Goal: Task Accomplishment & Management: Use online tool/utility

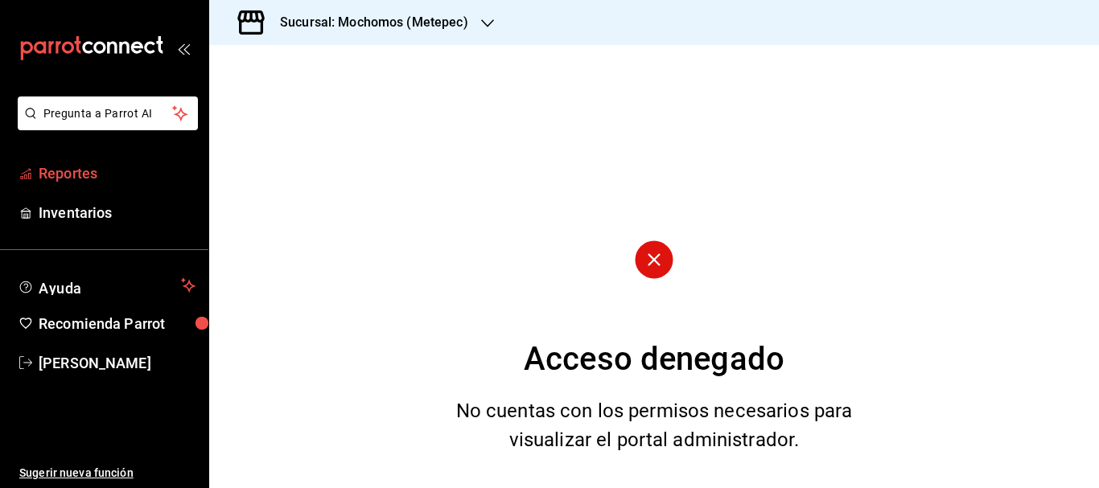
click at [108, 170] on span "Reportes" at bounding box center [117, 173] width 157 height 22
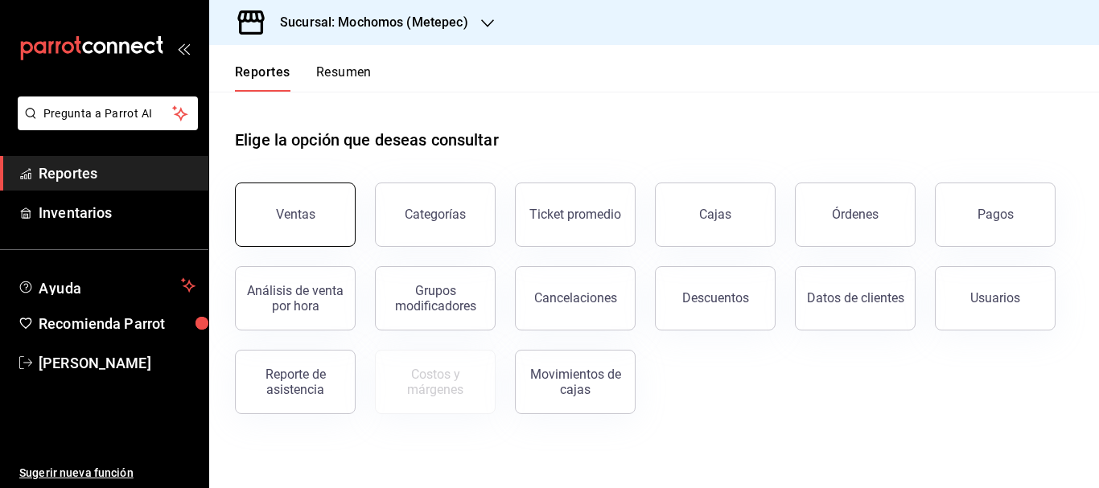
click at [331, 220] on button "Ventas" at bounding box center [295, 215] width 121 height 64
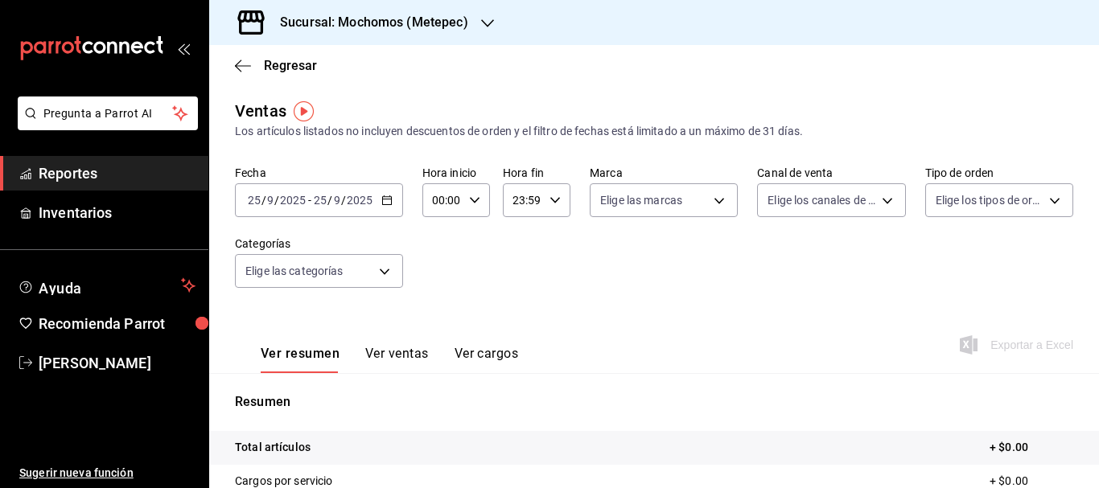
click at [247, 195] on input "25" at bounding box center [254, 200] width 14 height 13
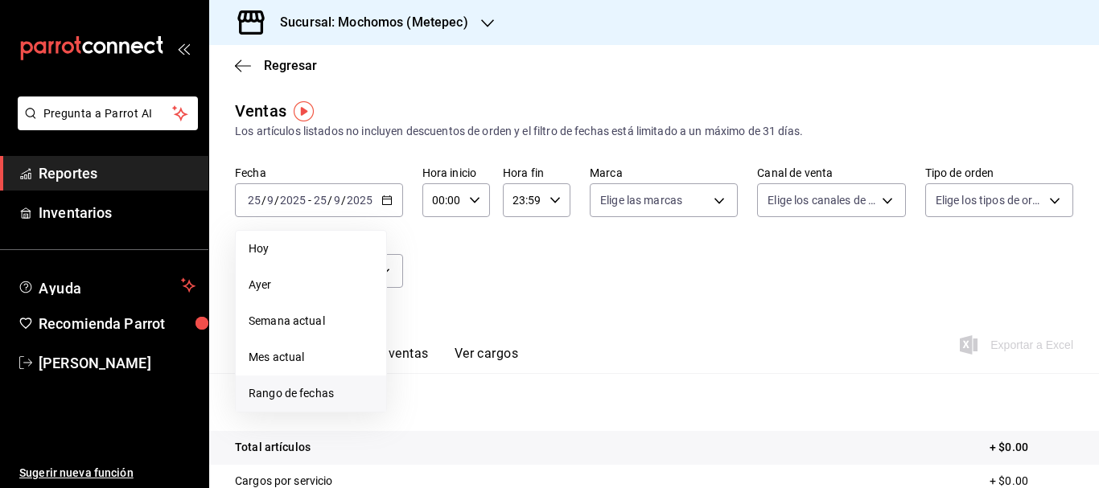
click at [301, 390] on span "Rango de fechas" at bounding box center [311, 393] width 125 height 17
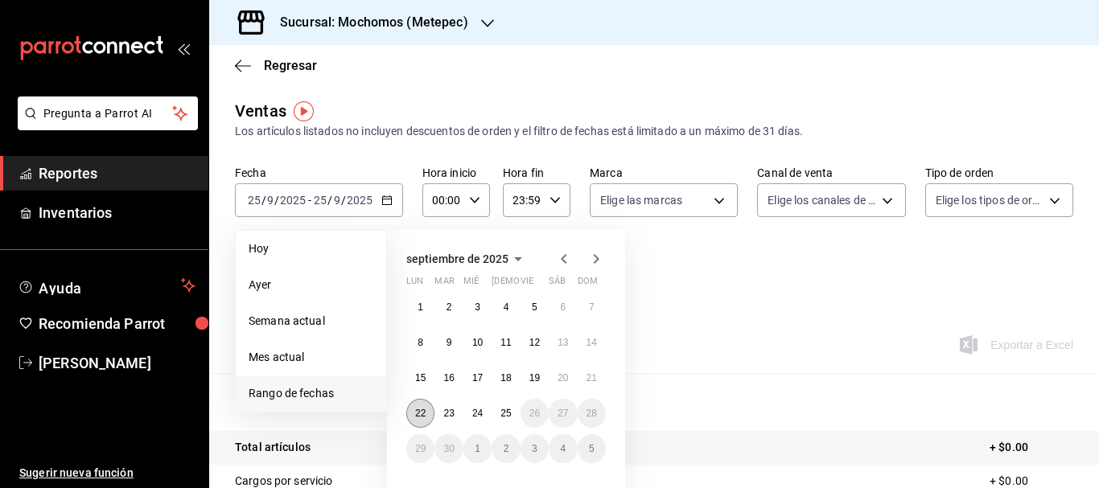
click at [417, 410] on abbr "22" at bounding box center [420, 413] width 10 height 11
click at [499, 407] on button "25" at bounding box center [505, 413] width 28 height 29
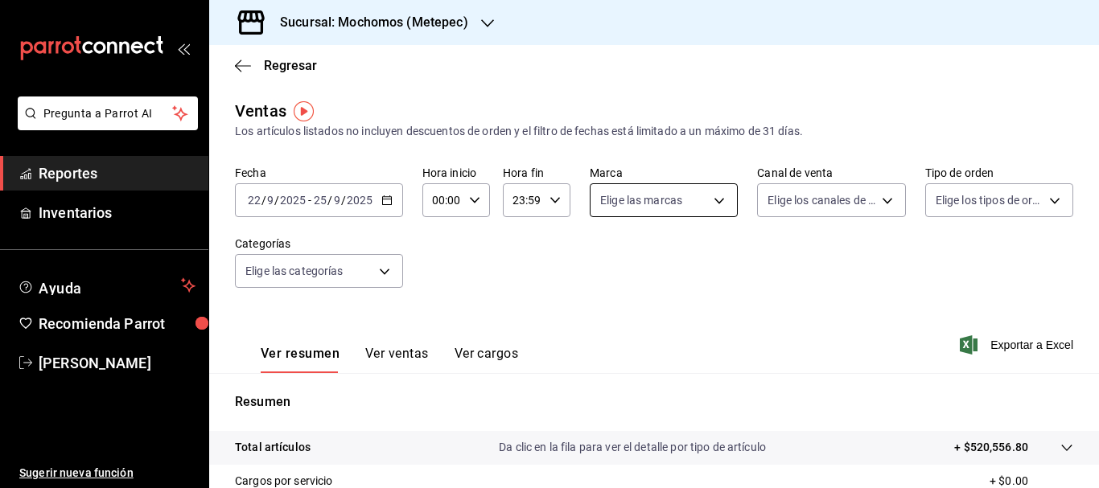
click at [663, 196] on body "Pregunta a Parrot AI Reportes Inventarios Ayuda Recomienda Parrot [PERSON_NAME]…" at bounding box center [549, 244] width 1099 height 488
click at [663, 196] on div at bounding box center [549, 244] width 1099 height 488
click at [663, 196] on body "Pregunta a Parrot AI Reportes Inventarios Ayuda Recomienda Parrot [PERSON_NAME]…" at bounding box center [549, 244] width 1099 height 488
click at [606, 264] on input "checkbox" at bounding box center [603, 263] width 14 height 14
checkbox input "true"
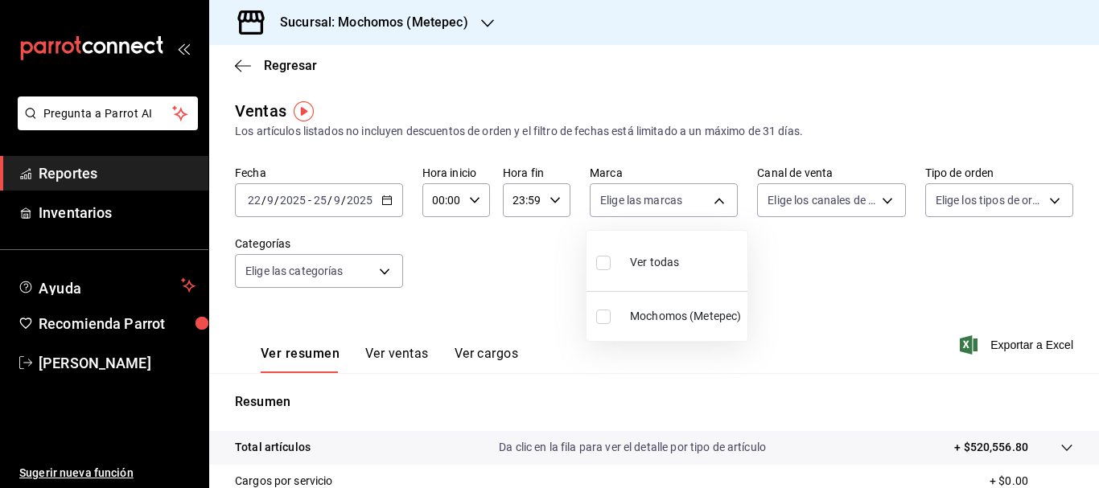
type input "2365f74e-aa6b-4392-bdf2-72765591bddf"
checkbox input "true"
click at [830, 204] on div at bounding box center [549, 244] width 1099 height 488
click at [830, 204] on div "Ver todas Mochomos (Metepec)" at bounding box center [549, 244] width 1099 height 488
click at [830, 204] on body "Pregunta a Parrot AI Reportes Inventarios Ayuda Recomienda Parrot [PERSON_NAME]…" at bounding box center [549, 244] width 1099 height 488
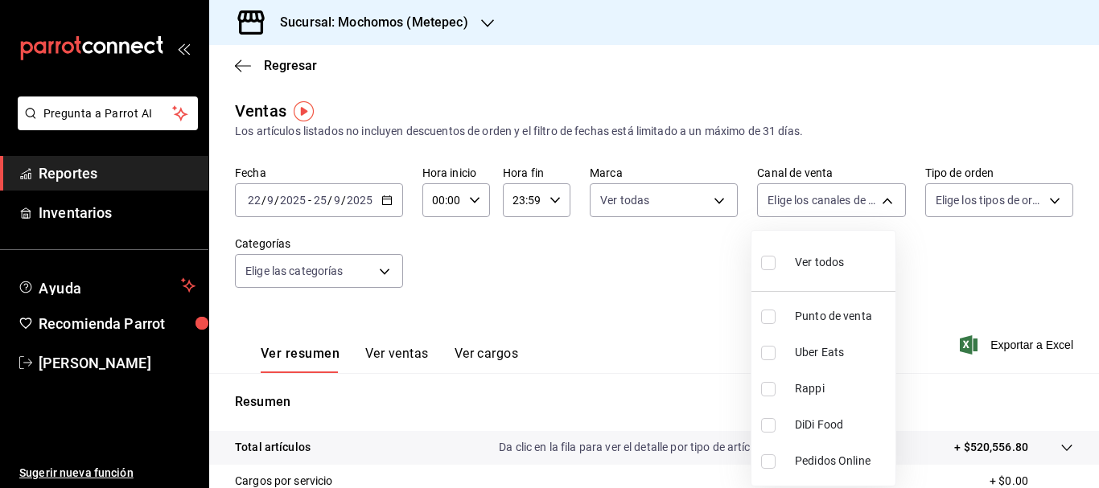
click at [772, 262] on input "checkbox" at bounding box center [768, 263] width 14 height 14
checkbox input "true"
type input "PARROT,UBER_EATS,RAPPI,DIDI_FOOD,ONLINE"
checkbox input "true"
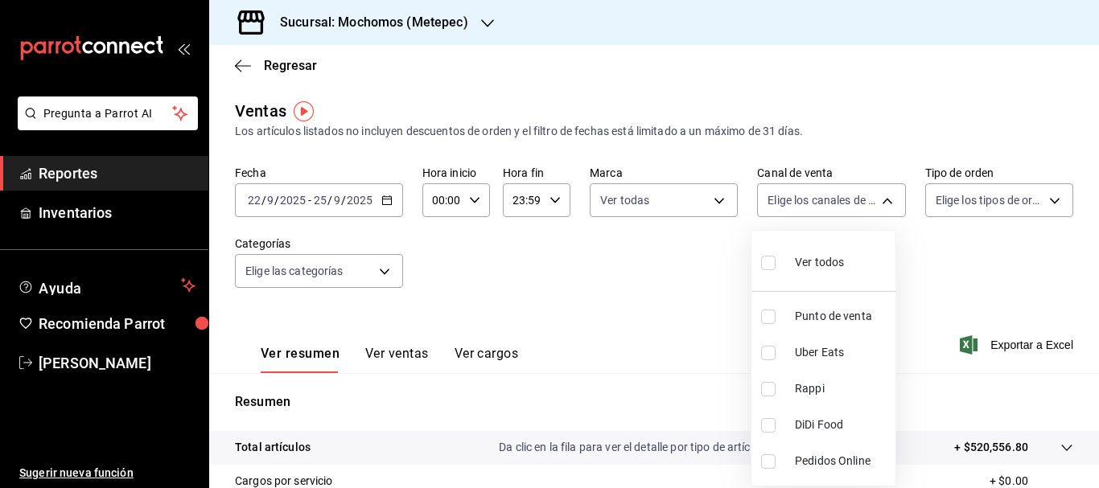
checkbox input "true"
click at [988, 206] on div at bounding box center [549, 244] width 1099 height 488
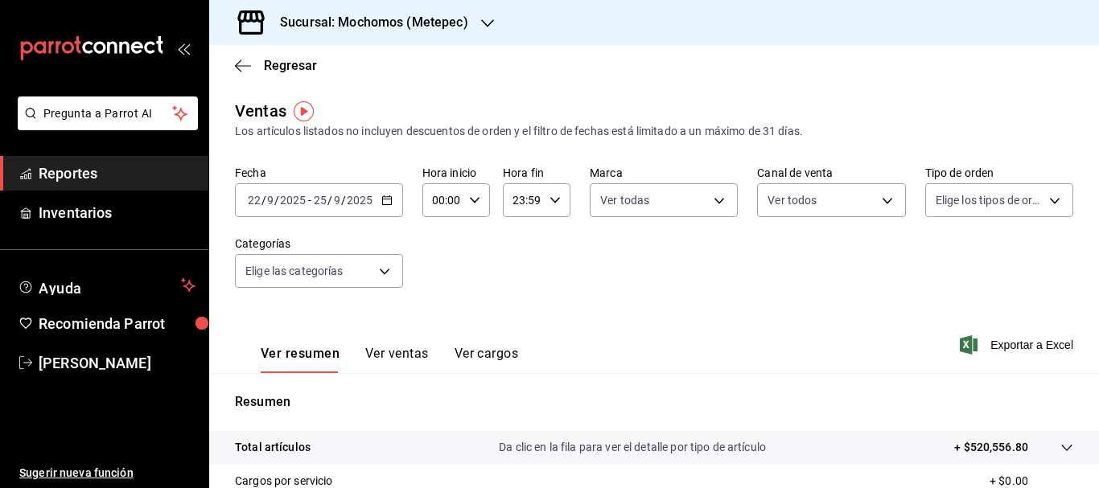
click at [988, 206] on div at bounding box center [549, 244] width 1099 height 488
click at [988, 206] on body "Pregunta a Parrot AI Reportes Inventarios Ayuda Recomienda Parrot [PERSON_NAME]…" at bounding box center [549, 244] width 1099 height 488
click at [934, 267] on input "checkbox" at bounding box center [933, 263] width 14 height 14
checkbox input "true"
type input "3a236ed8-2e24-47ca-8e59-ead494492482,da8509e8-5fca-4f62-958e-973104937870,EXTER…"
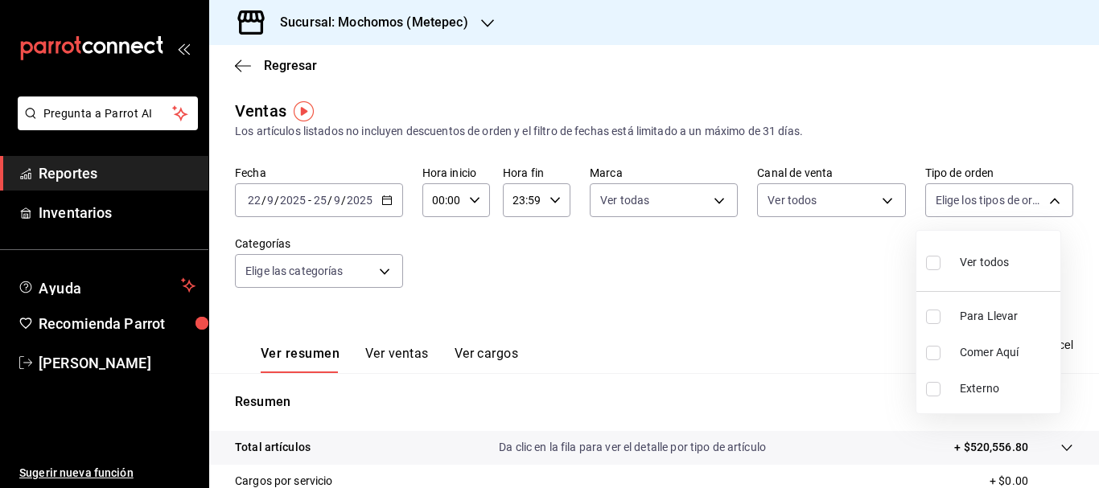
checkbox input "true"
click at [303, 271] on div at bounding box center [549, 244] width 1099 height 488
click at [303, 271] on body "Pregunta a Parrot AI Reportes Inventarios Ayuda Recomienda Parrot [PERSON_NAME]…" at bounding box center [549, 244] width 1099 height 488
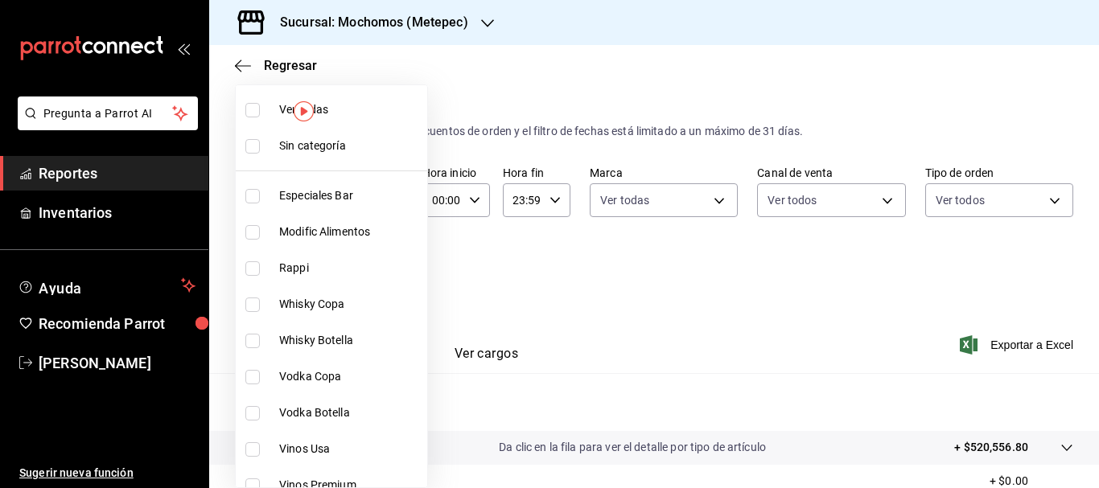
click at [253, 153] on input "checkbox" at bounding box center [252, 146] width 14 height 14
checkbox input "true"
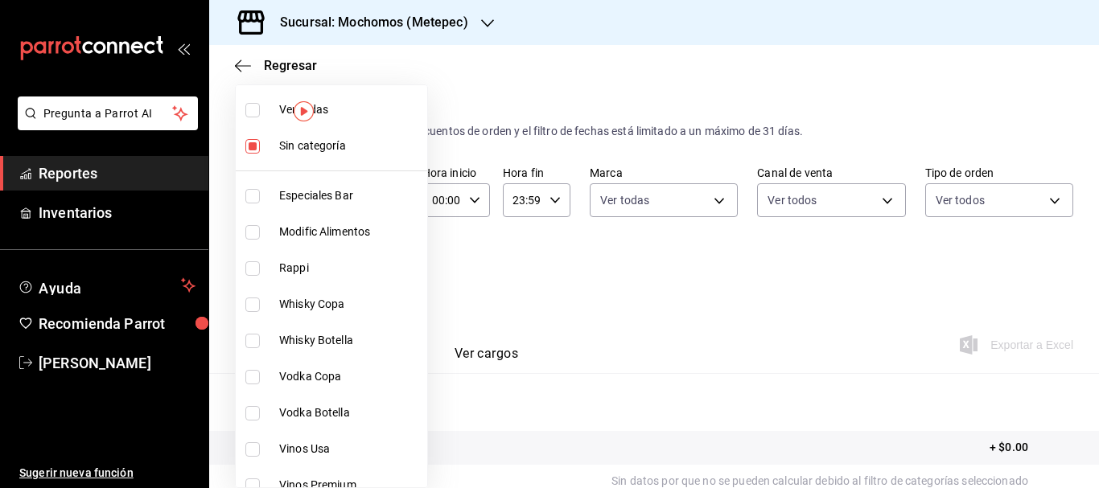
drag, startPoint x: 253, startPoint y: 113, endPoint x: 268, endPoint y: 137, distance: 27.9
click at [253, 113] on input "checkbox" at bounding box center [252, 110] width 14 height 14
checkbox input "true"
type input "c9cbc288-c827-488d-81f5-370afefb1912,46081463-7037-4dd2-a9ab-e56ff6a8fa7c,bf958…"
checkbox input "true"
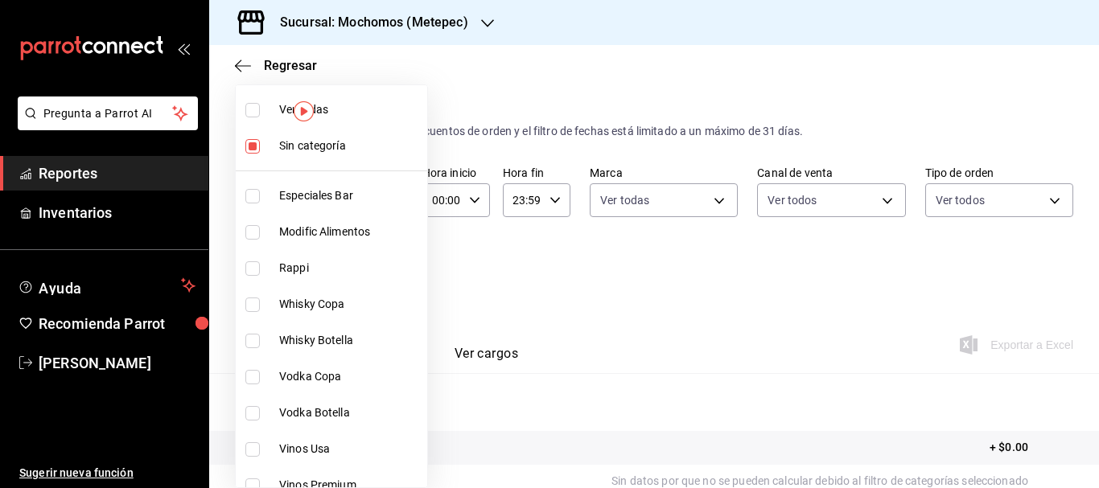
checkbox input "true"
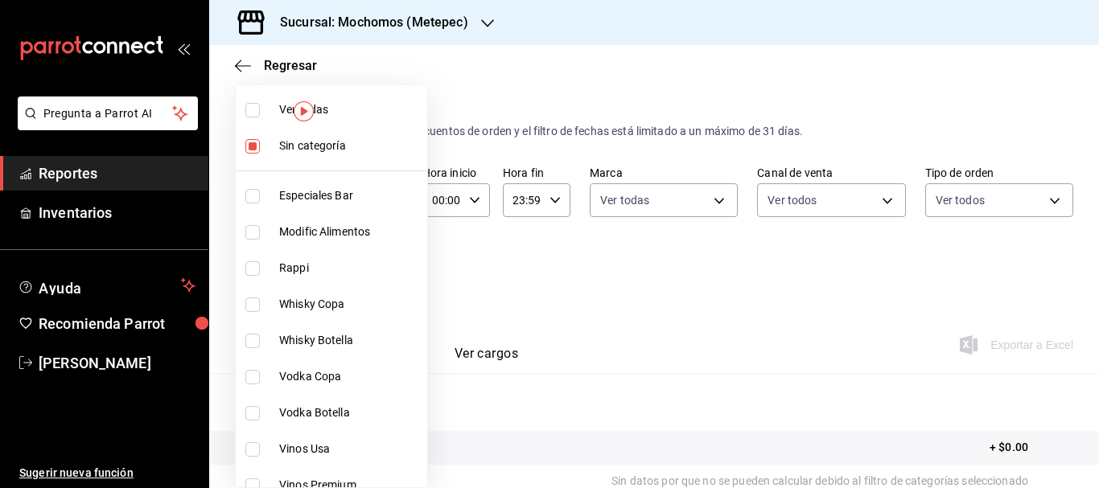
checkbox input "true"
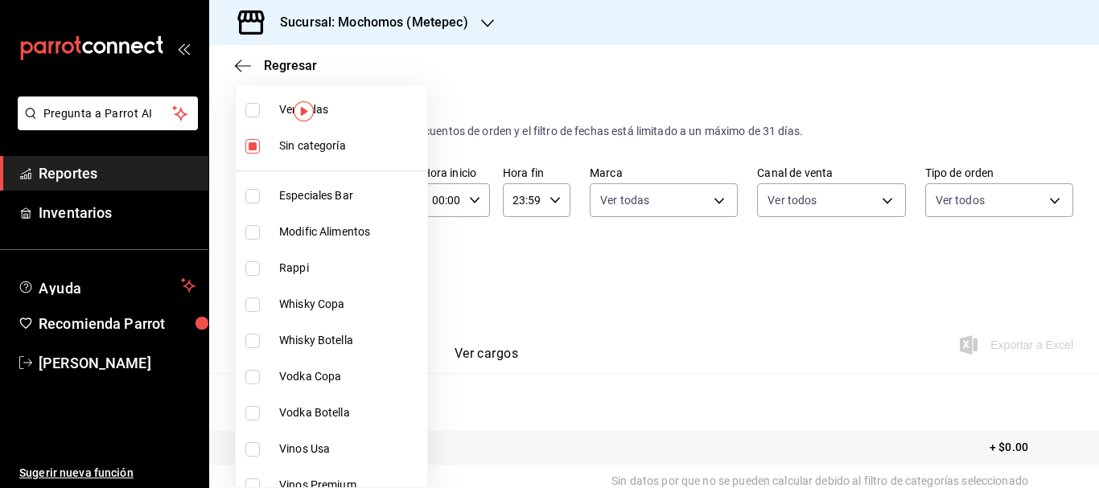
checkbox input "true"
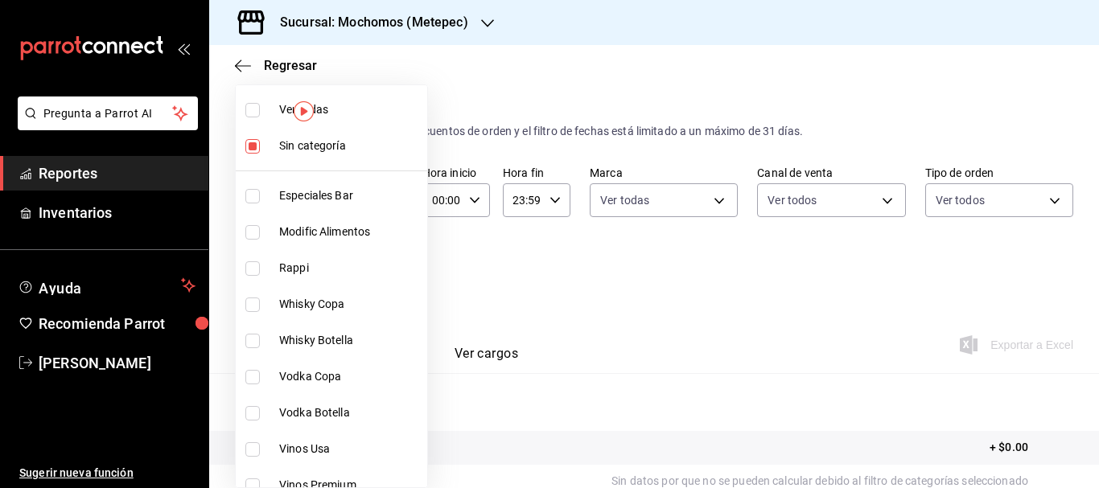
checkbox input "true"
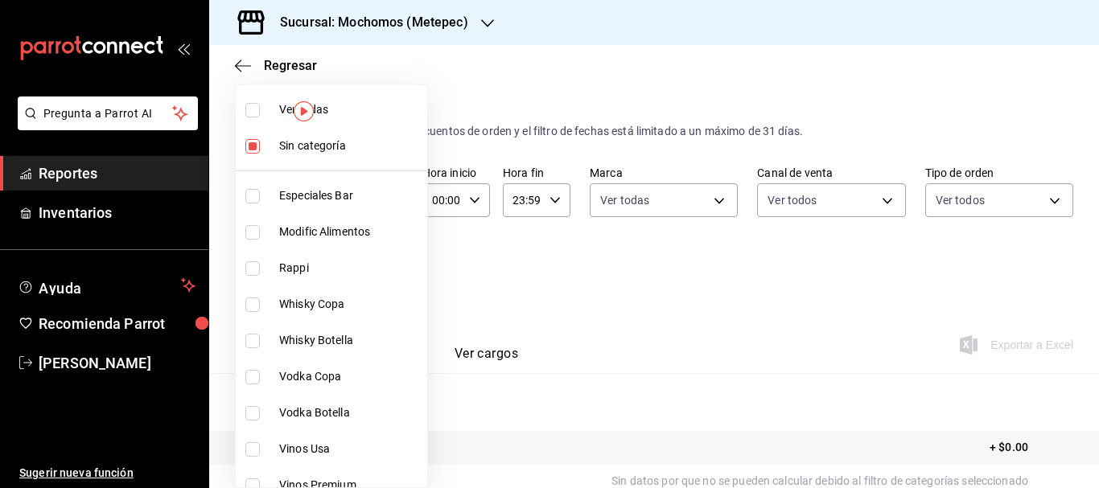
checkbox input "true"
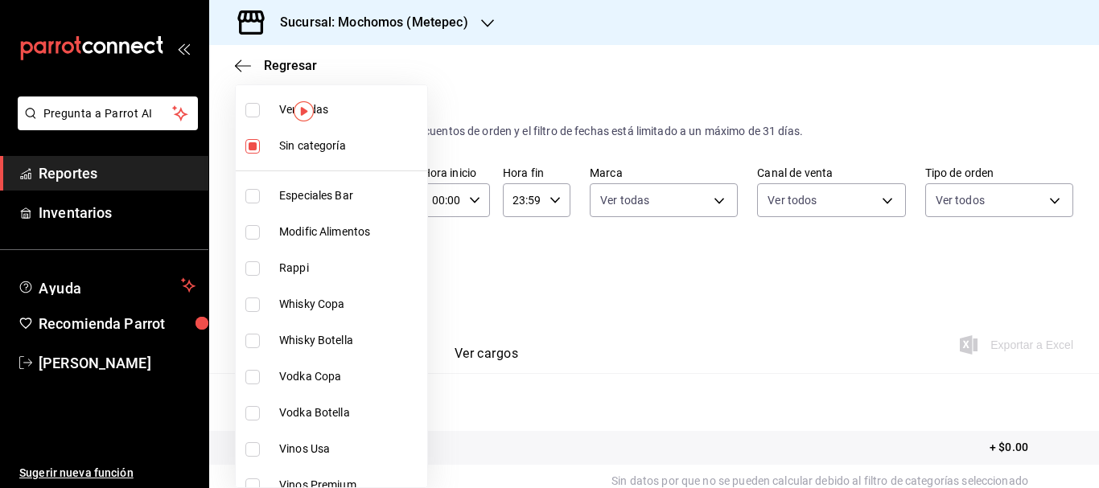
checkbox input "true"
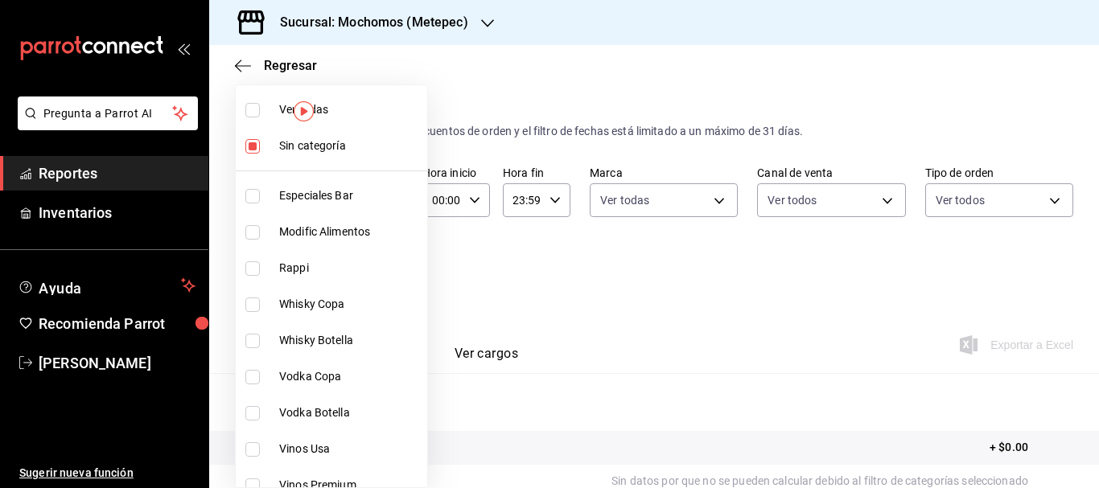
checkbox input "true"
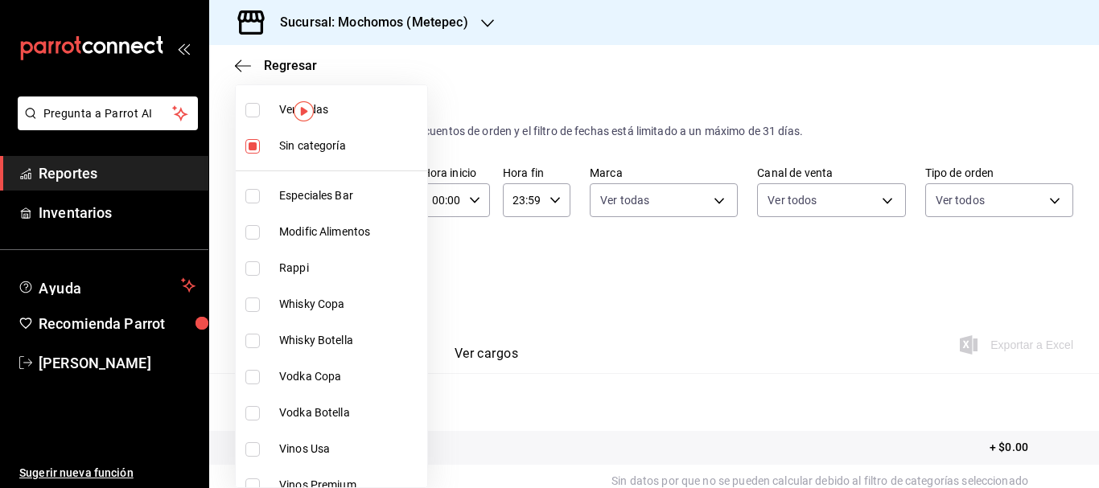
checkbox input "true"
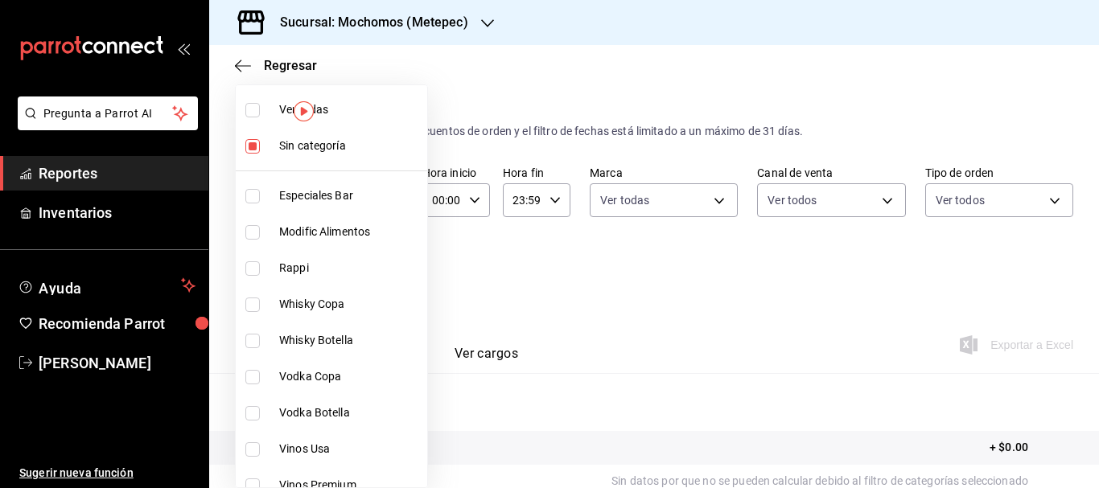
checkbox input "true"
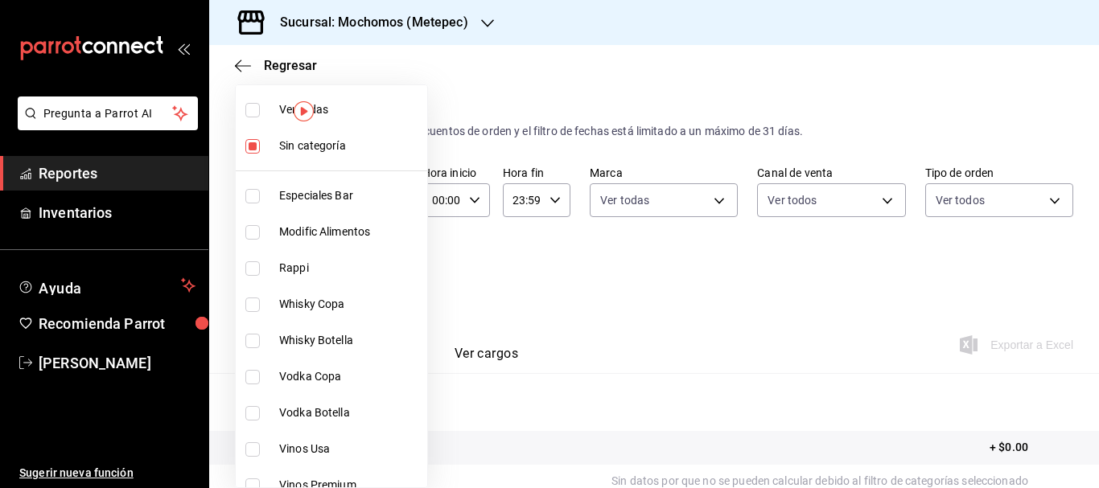
checkbox input "true"
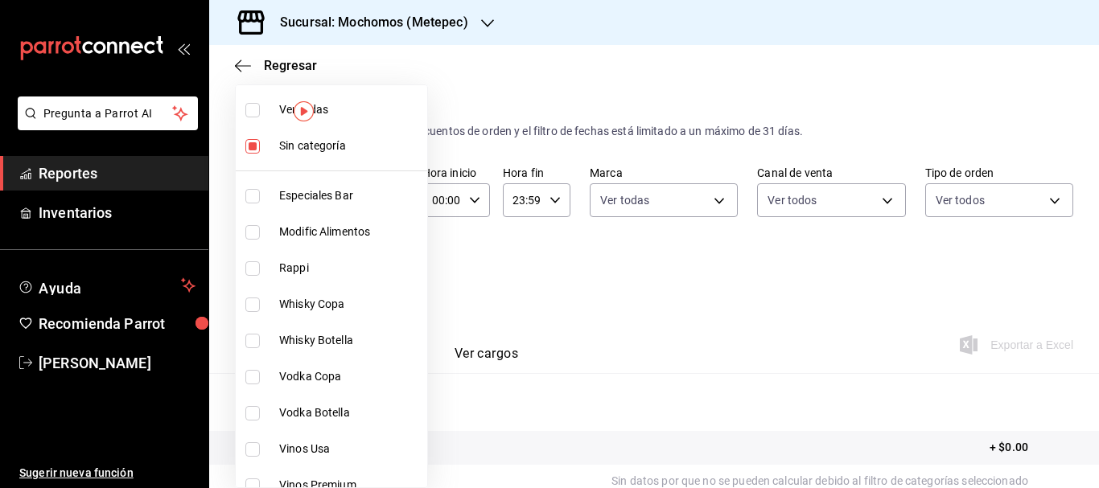
checkbox input "true"
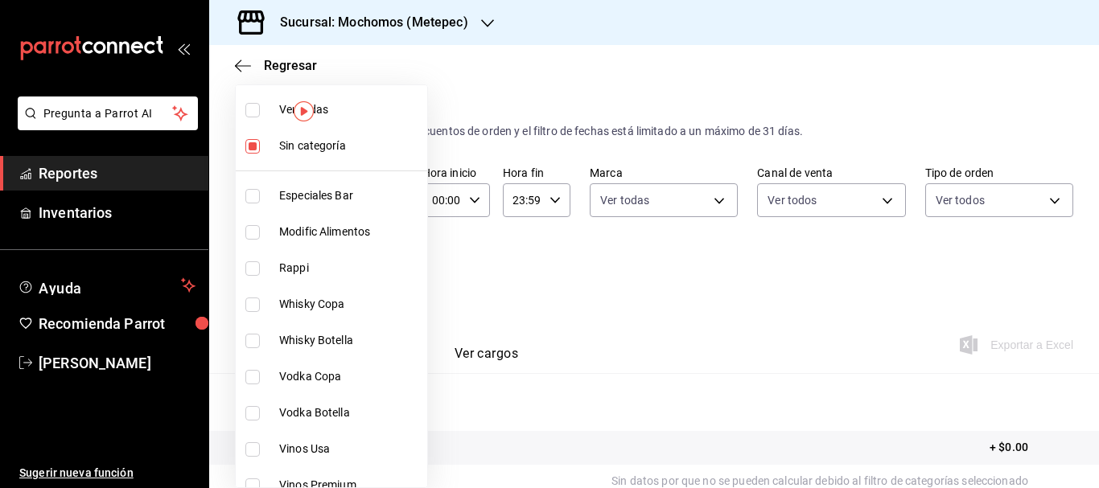
checkbox input "true"
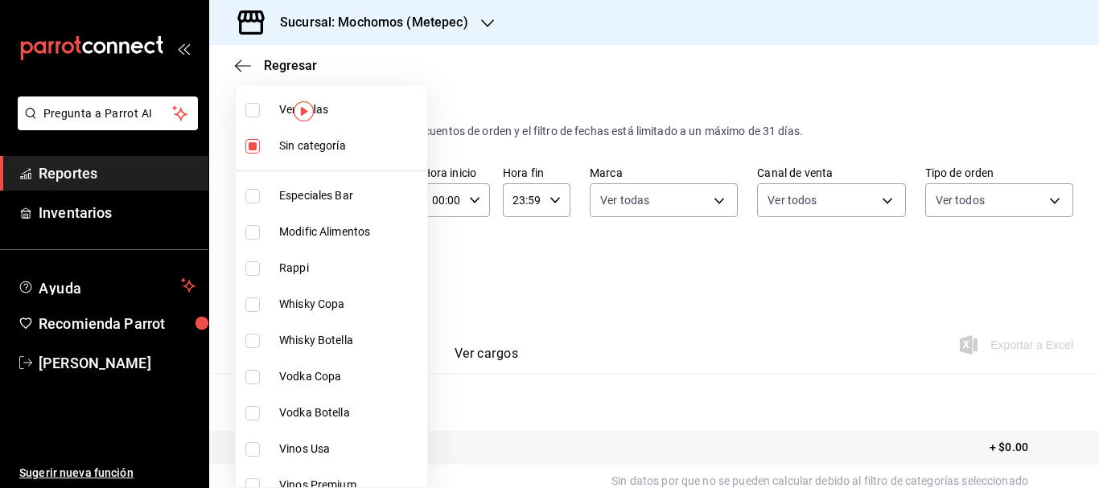
checkbox input "true"
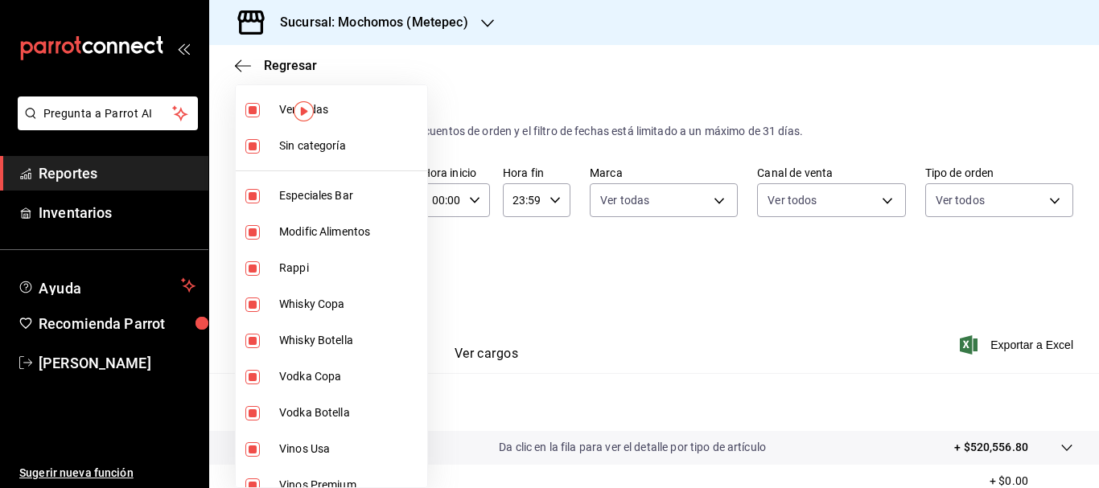
click at [565, 301] on div at bounding box center [549, 244] width 1099 height 488
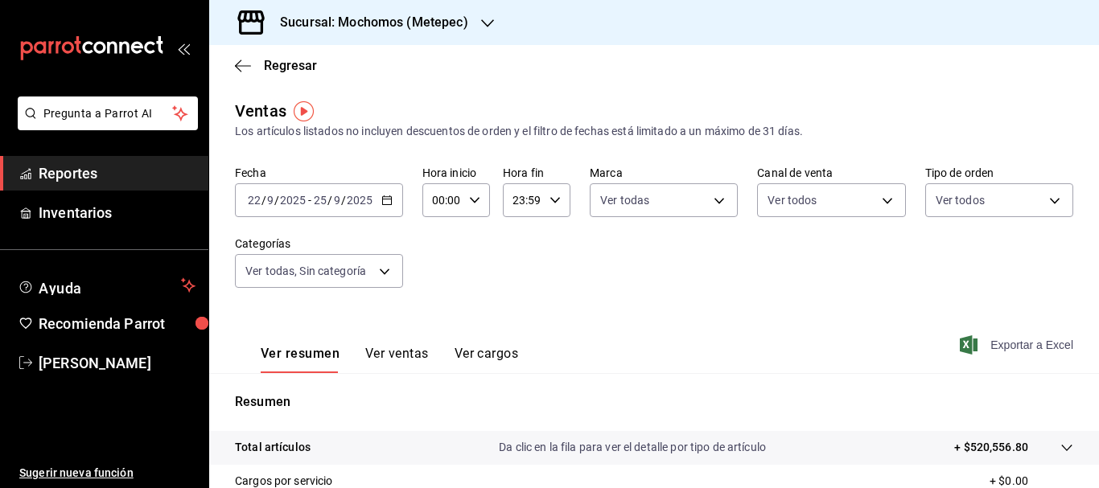
click at [1015, 346] on span "Exportar a Excel" at bounding box center [1018, 344] width 110 height 19
